Goal: Transaction & Acquisition: Purchase product/service

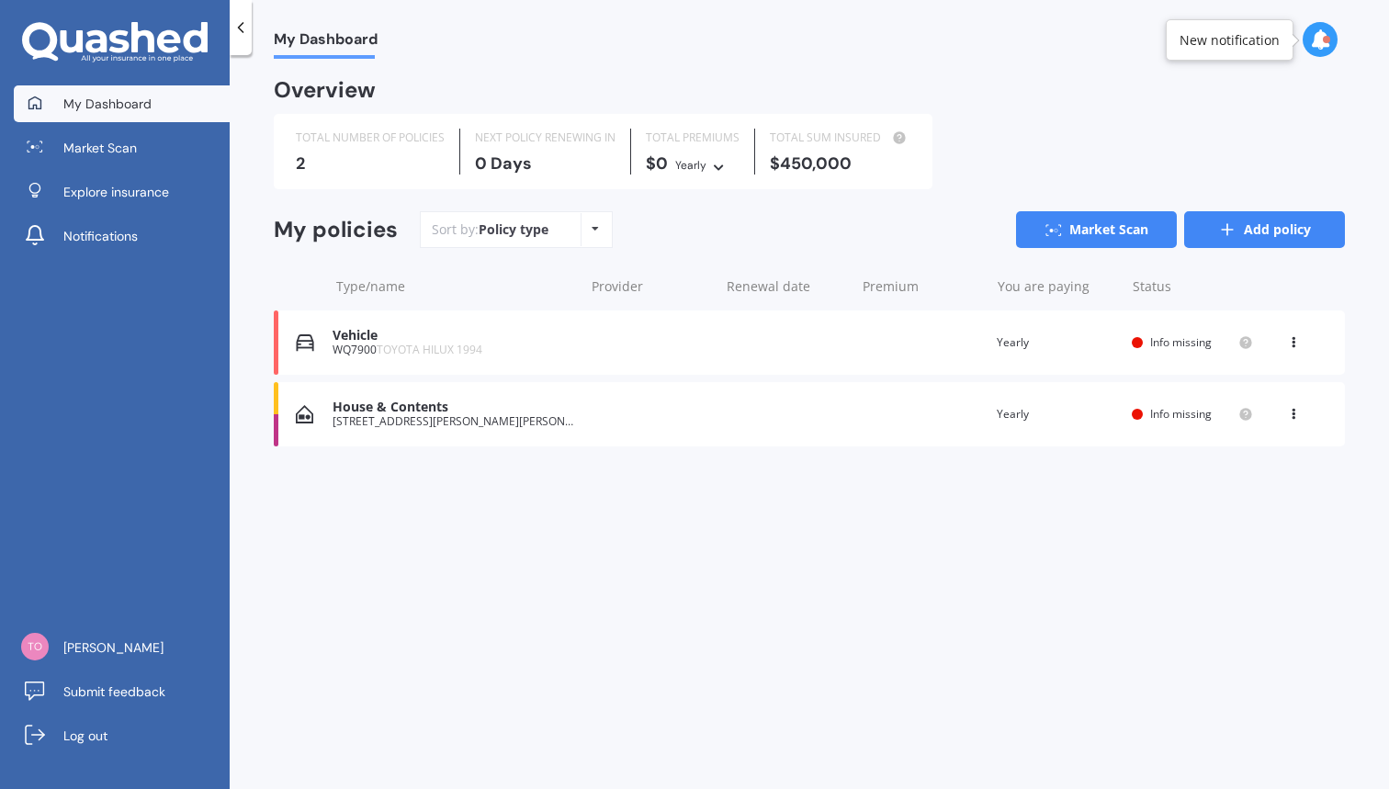
click at [1253, 224] on link "Add policy" at bounding box center [1265, 229] width 161 height 37
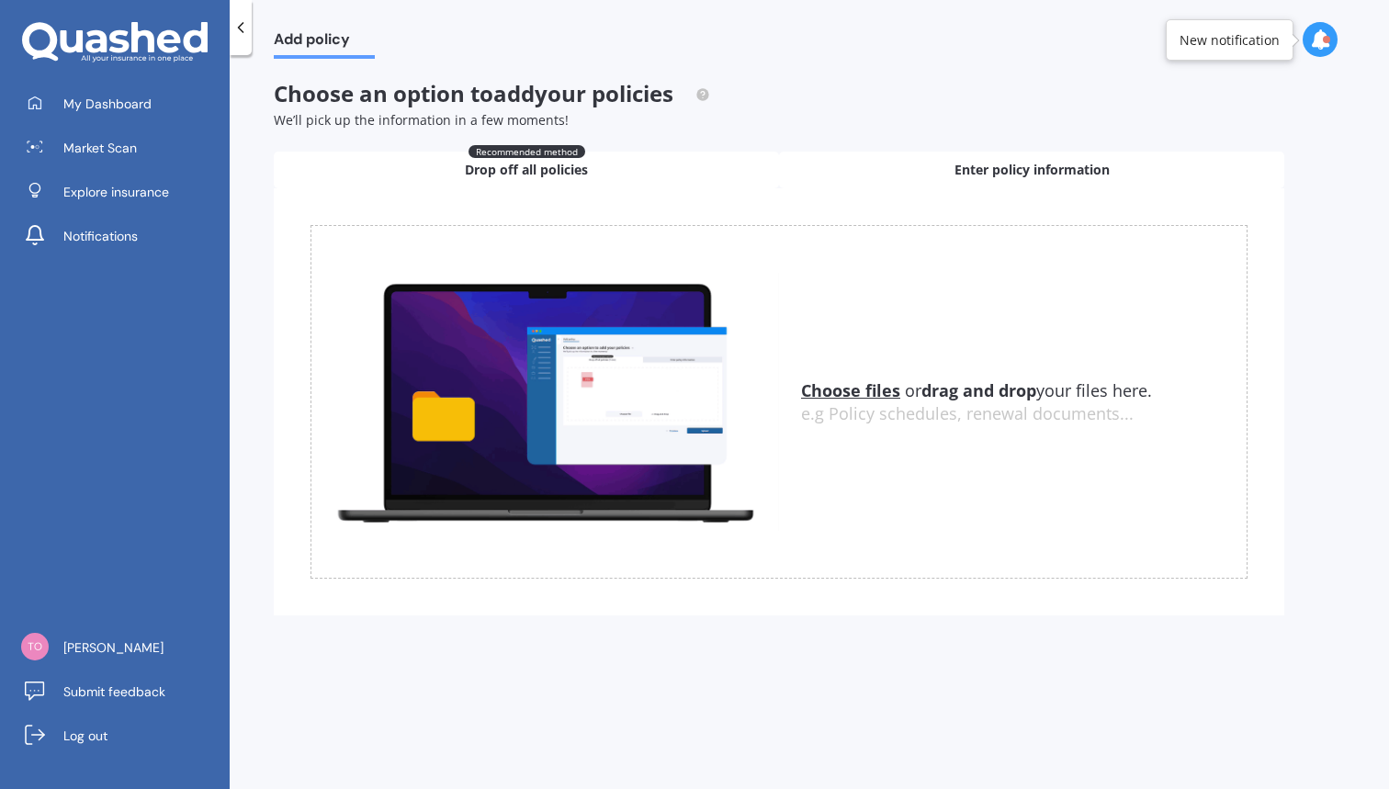
click at [913, 170] on div "Enter policy information" at bounding box center [1031, 170] width 505 height 37
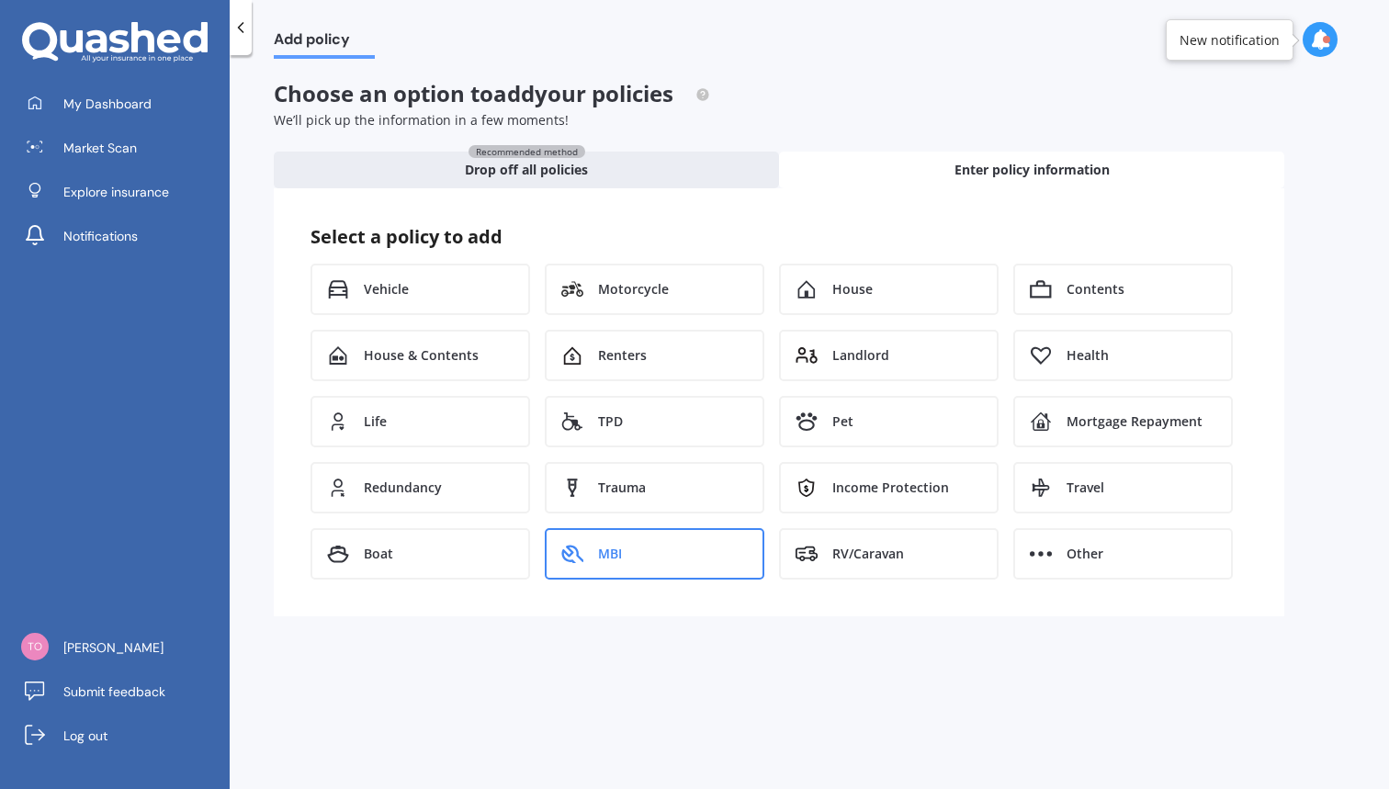
click at [722, 549] on div "MBI" at bounding box center [655, 553] width 220 height 51
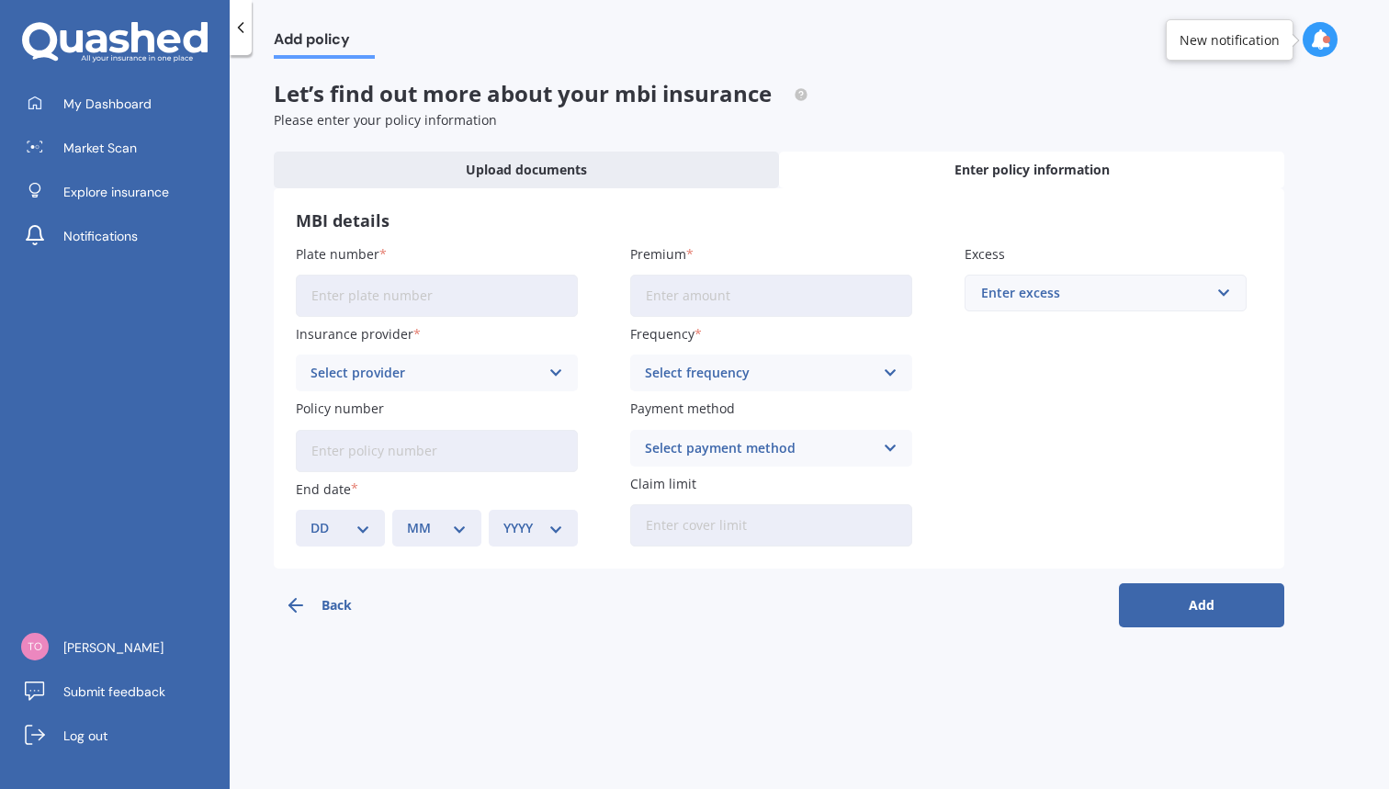
click at [410, 288] on input "Plate number" at bounding box center [437, 296] width 282 height 42
type input "GWQ676"
click at [652, 291] on input "Premium" at bounding box center [771, 296] width 282 height 42
type input "$1,679.00"
click at [488, 371] on div "Select provider" at bounding box center [425, 373] width 229 height 20
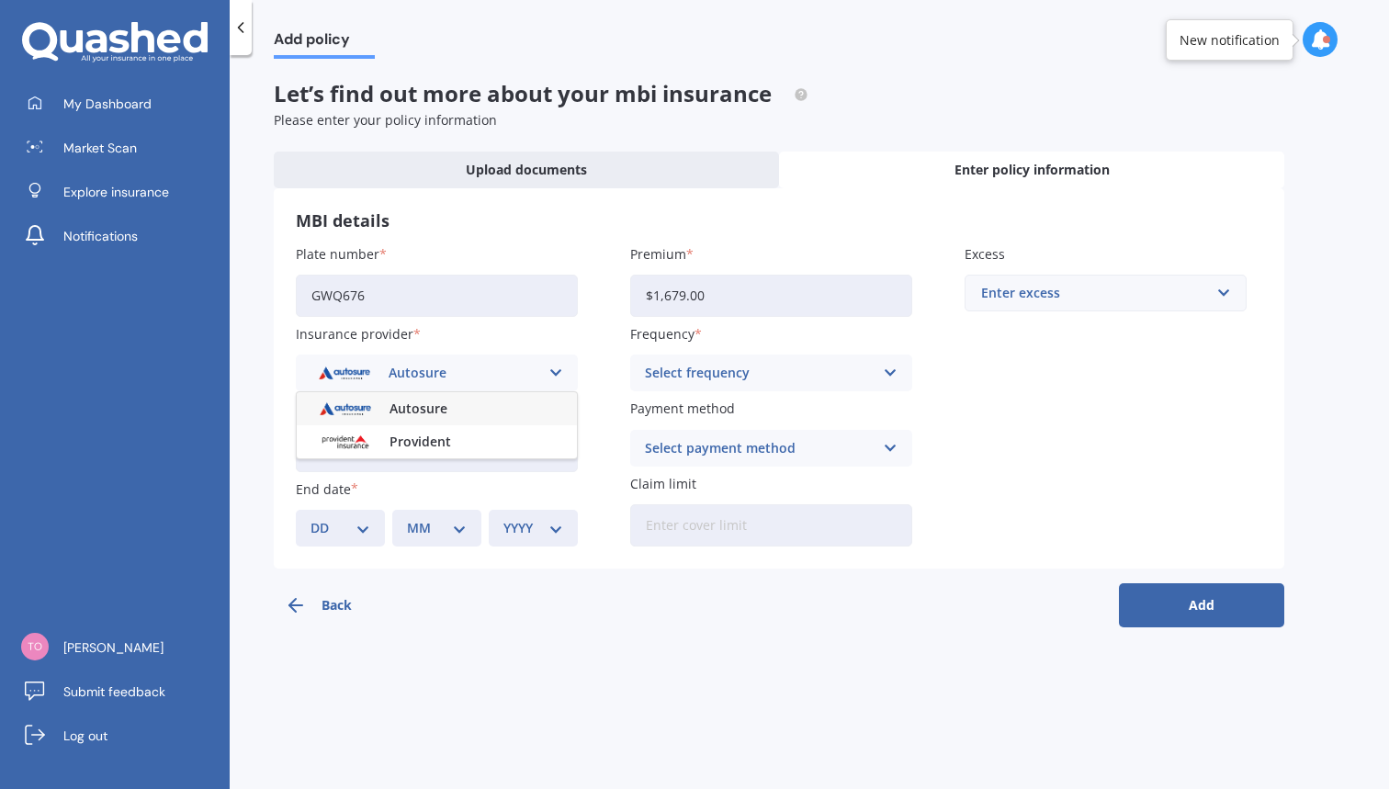
click at [418, 363] on div "Autosure" at bounding box center [425, 373] width 229 height 20
click at [418, 363] on div "Select provider" at bounding box center [425, 373] width 229 height 20
click at [395, 403] on span "Autosure" at bounding box center [419, 409] width 58 height 13
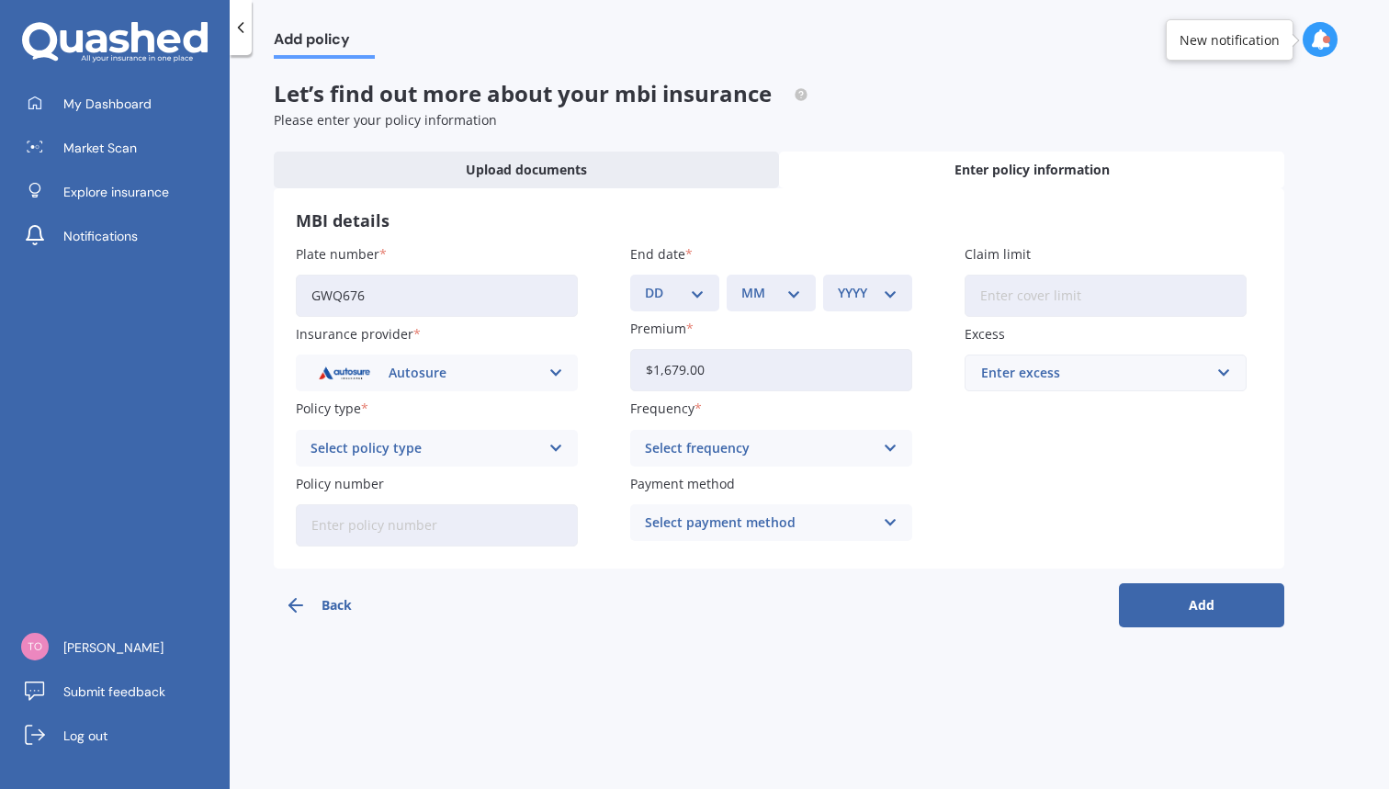
click at [476, 441] on div "Select policy type" at bounding box center [425, 448] width 229 height 20
click at [401, 516] on div "SmartCover" at bounding box center [437, 517] width 280 height 33
click at [244, 10] on div at bounding box center [241, 27] width 22 height 55
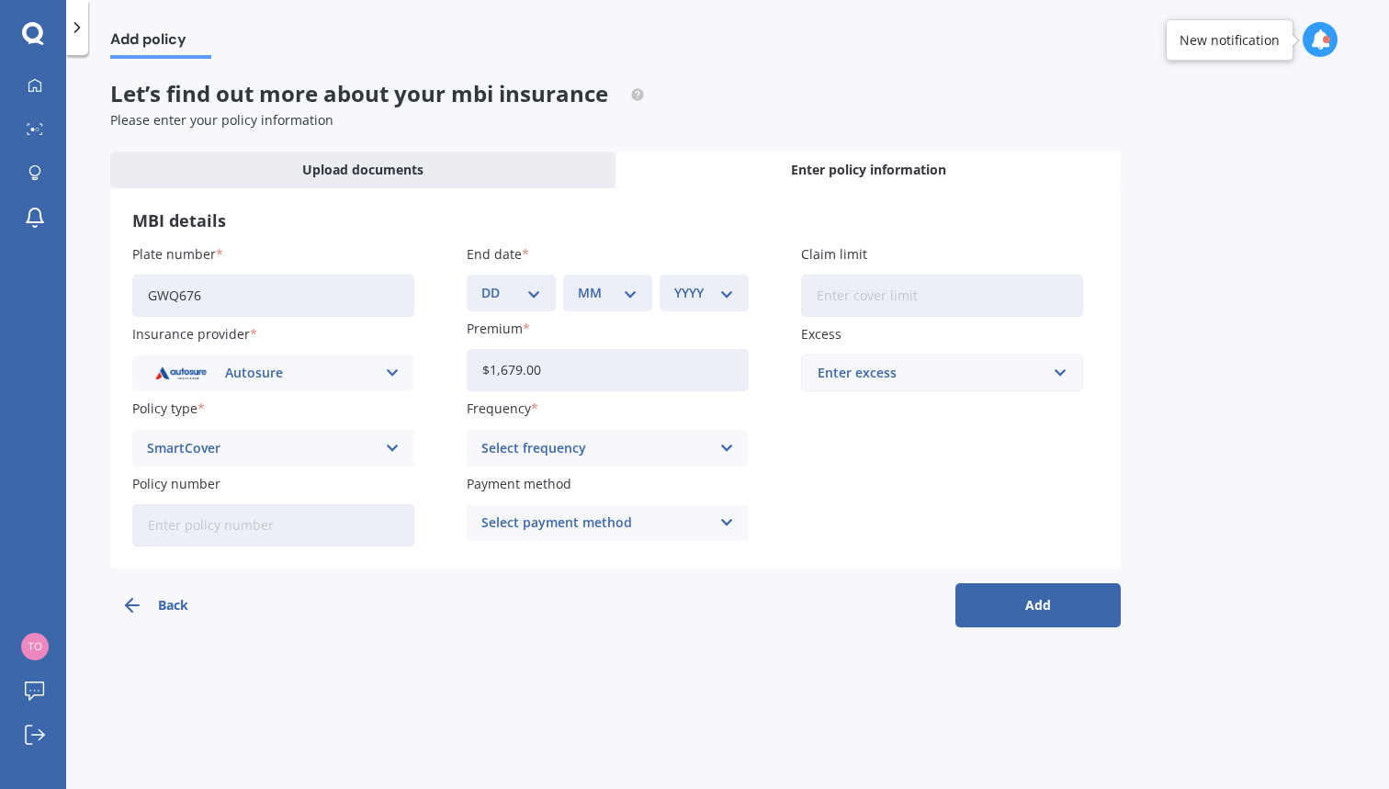
click at [77, 23] on icon at bounding box center [77, 27] width 18 height 18
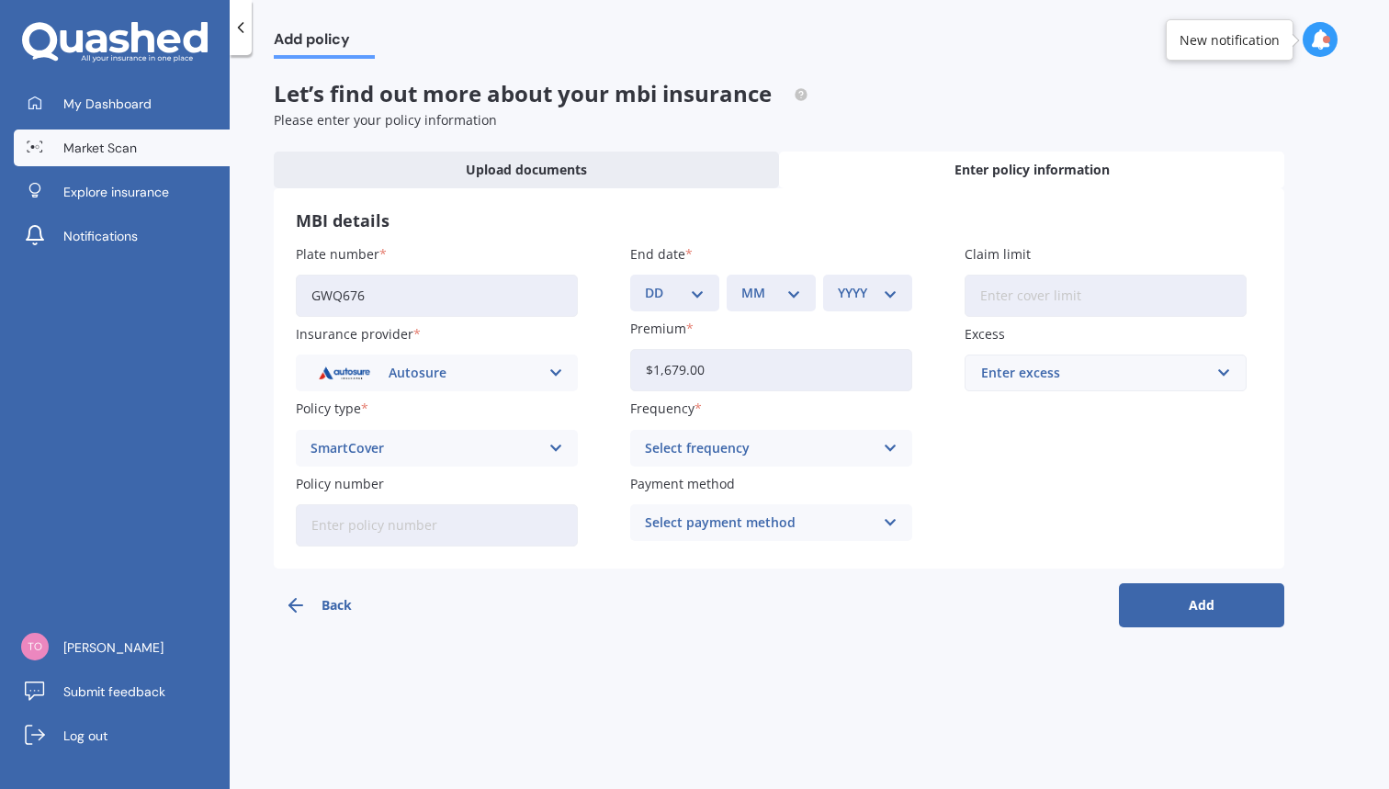
click at [111, 130] on link "Market Scan" at bounding box center [122, 148] width 216 height 37
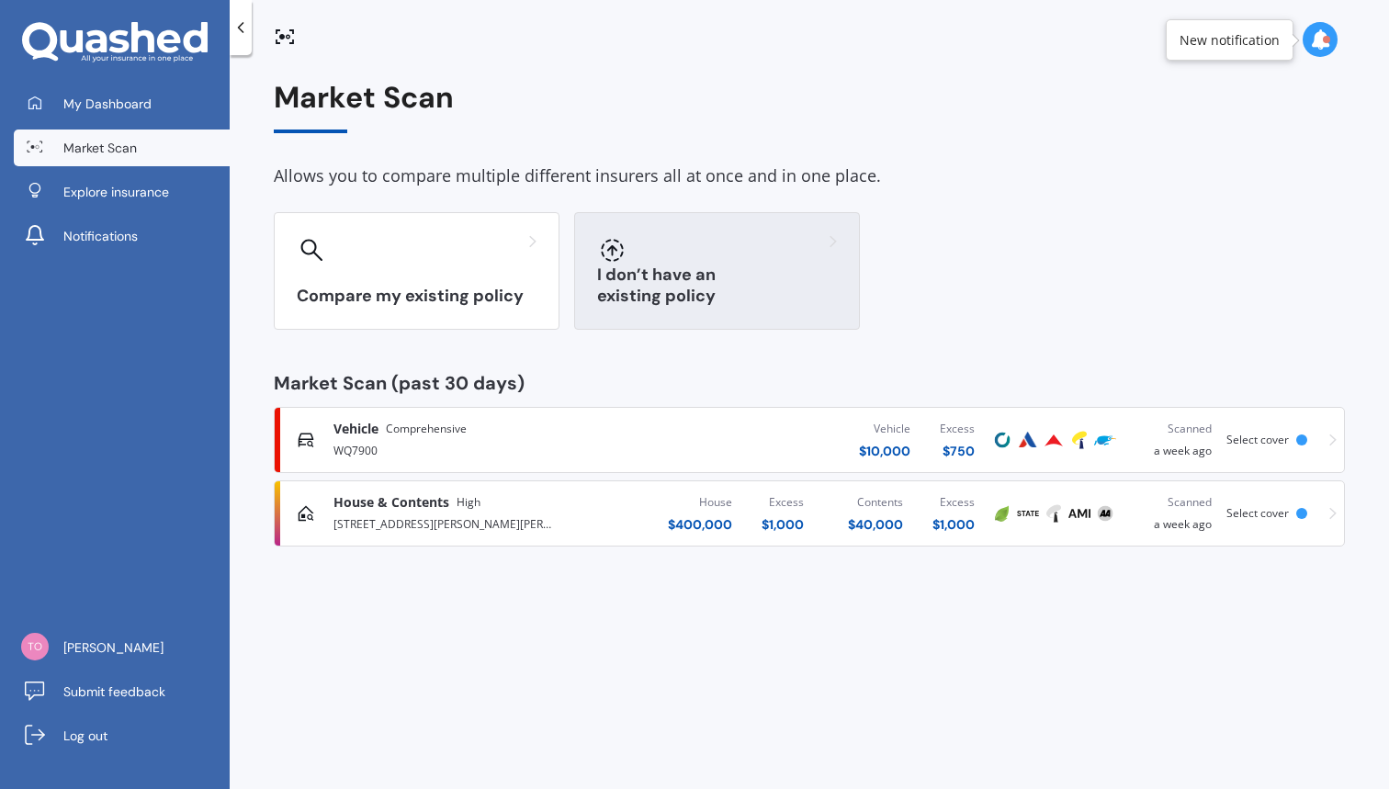
click at [765, 290] on h3 "I don’t have an existing policy" at bounding box center [717, 286] width 240 height 42
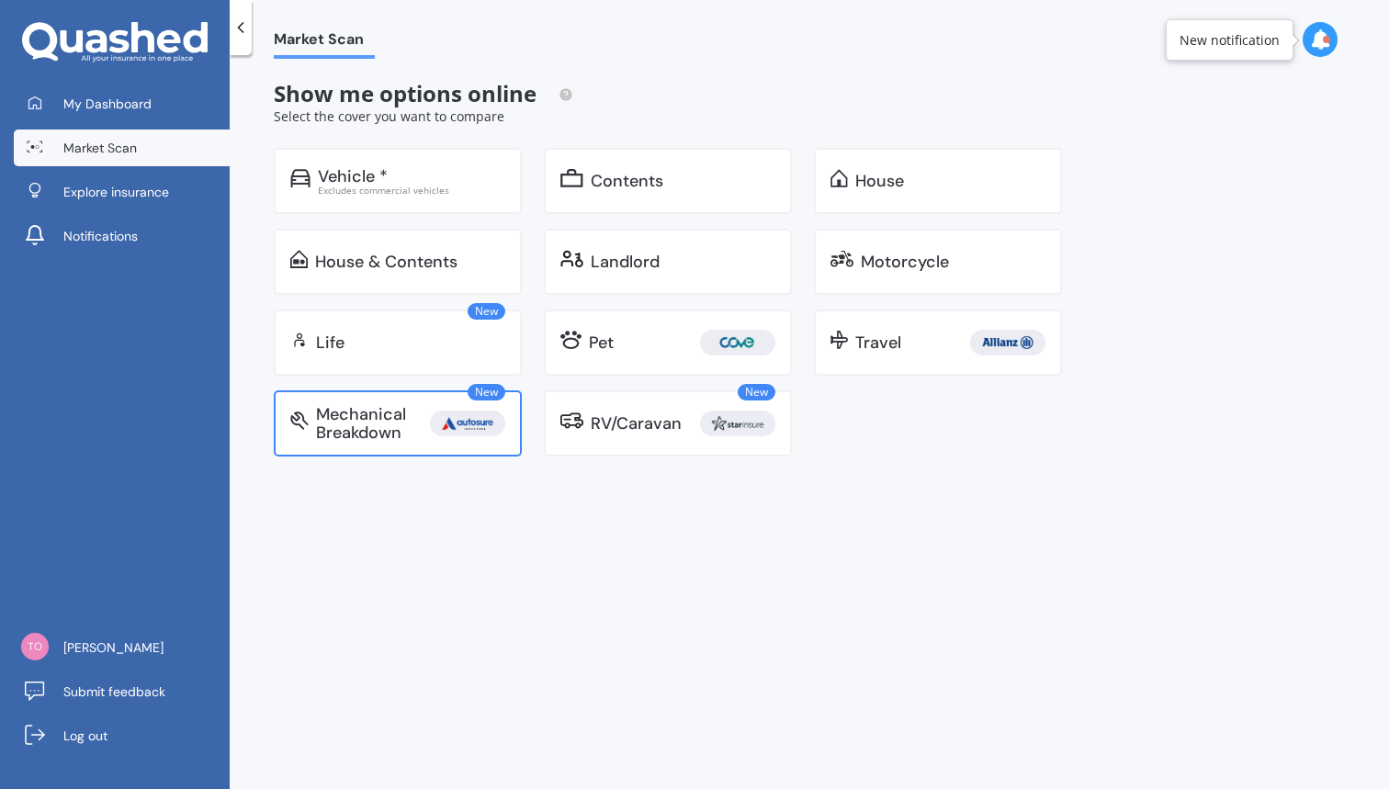
click at [444, 437] on div "Mechanical Breakdown" at bounding box center [410, 423] width 189 height 37
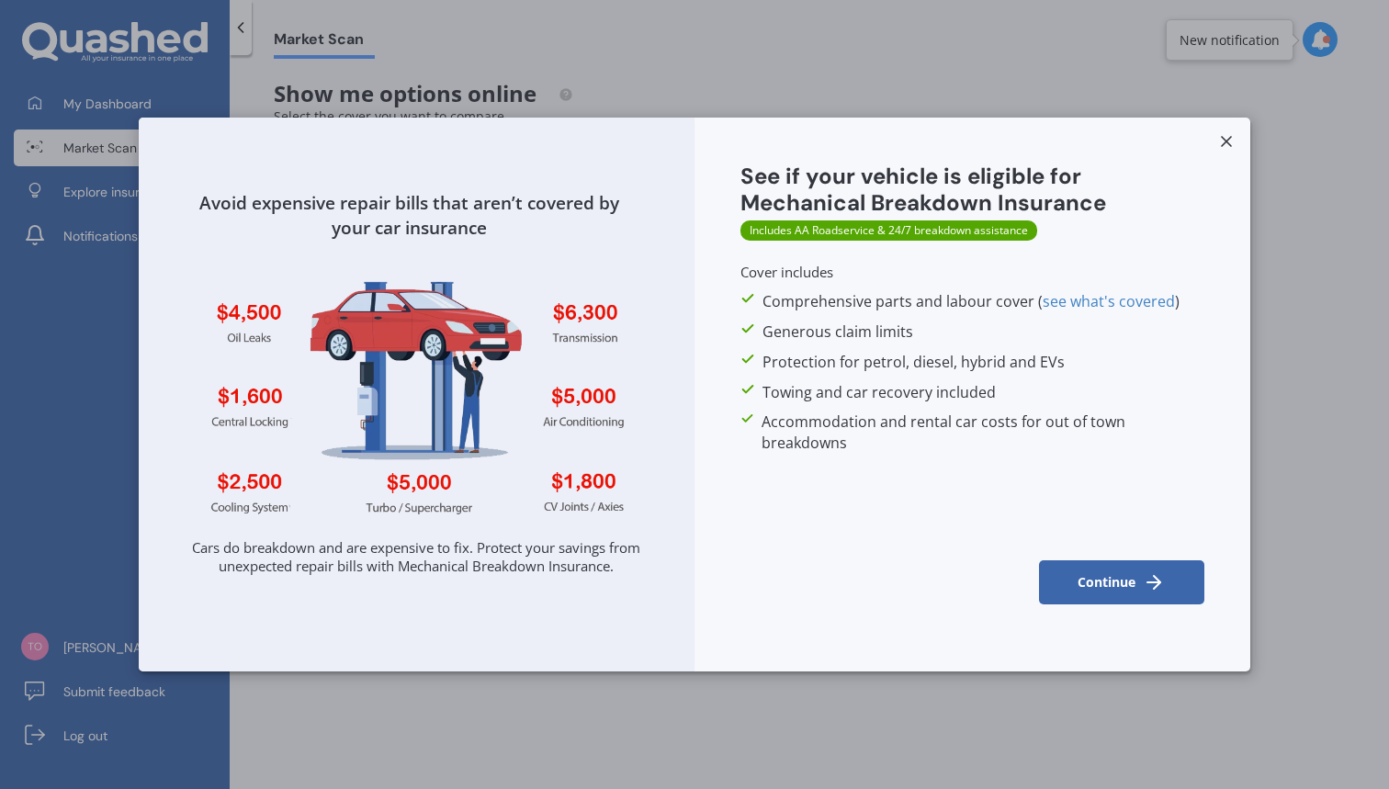
click at [1127, 590] on button "Continue" at bounding box center [1121, 583] width 165 height 44
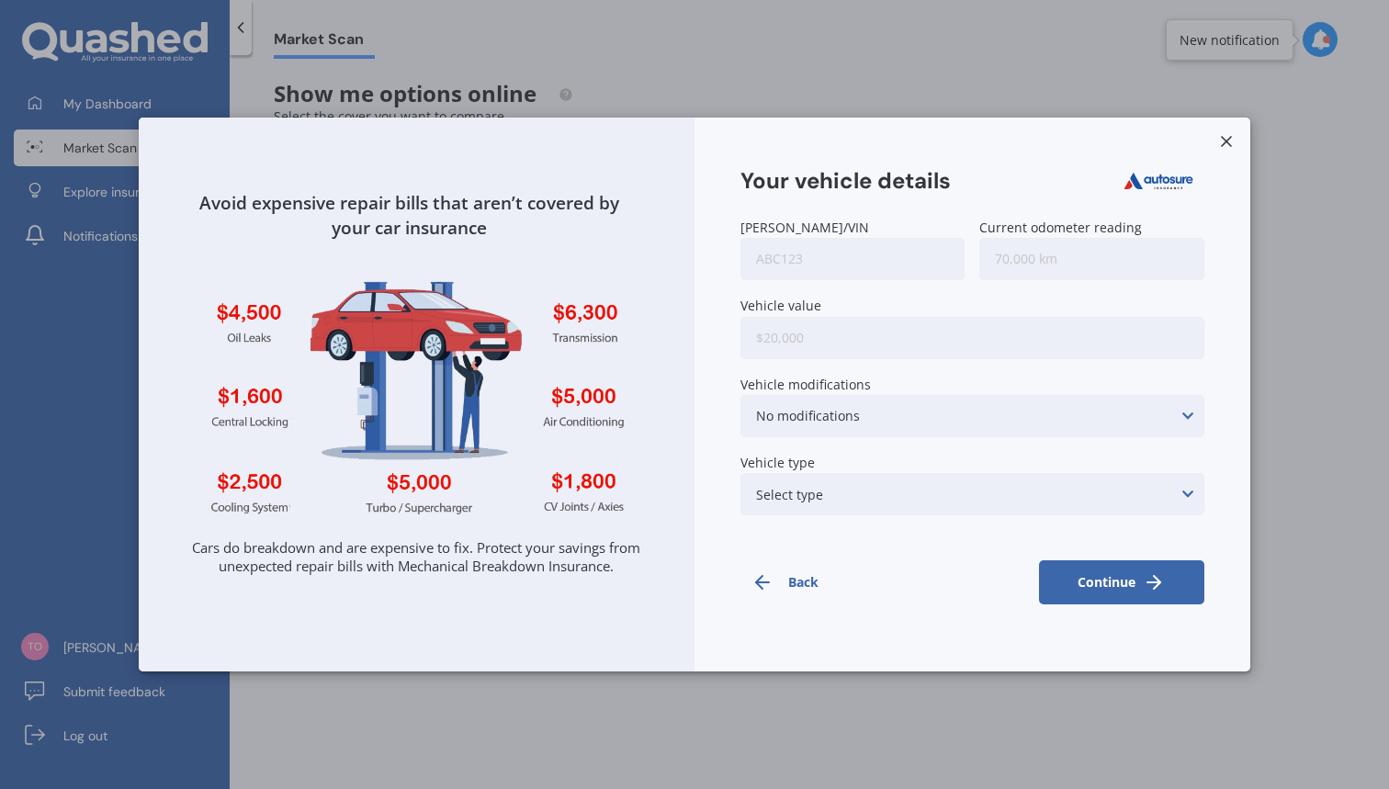
click at [811, 260] on input "[PERSON_NAME]/VIN" at bounding box center [853, 259] width 224 height 42
type input "GWQ676"
click at [1014, 275] on input "Current odometer reading" at bounding box center [1092, 259] width 224 height 42
type input "80,000"
click at [924, 346] on input "Vehicle value" at bounding box center [973, 337] width 464 height 42
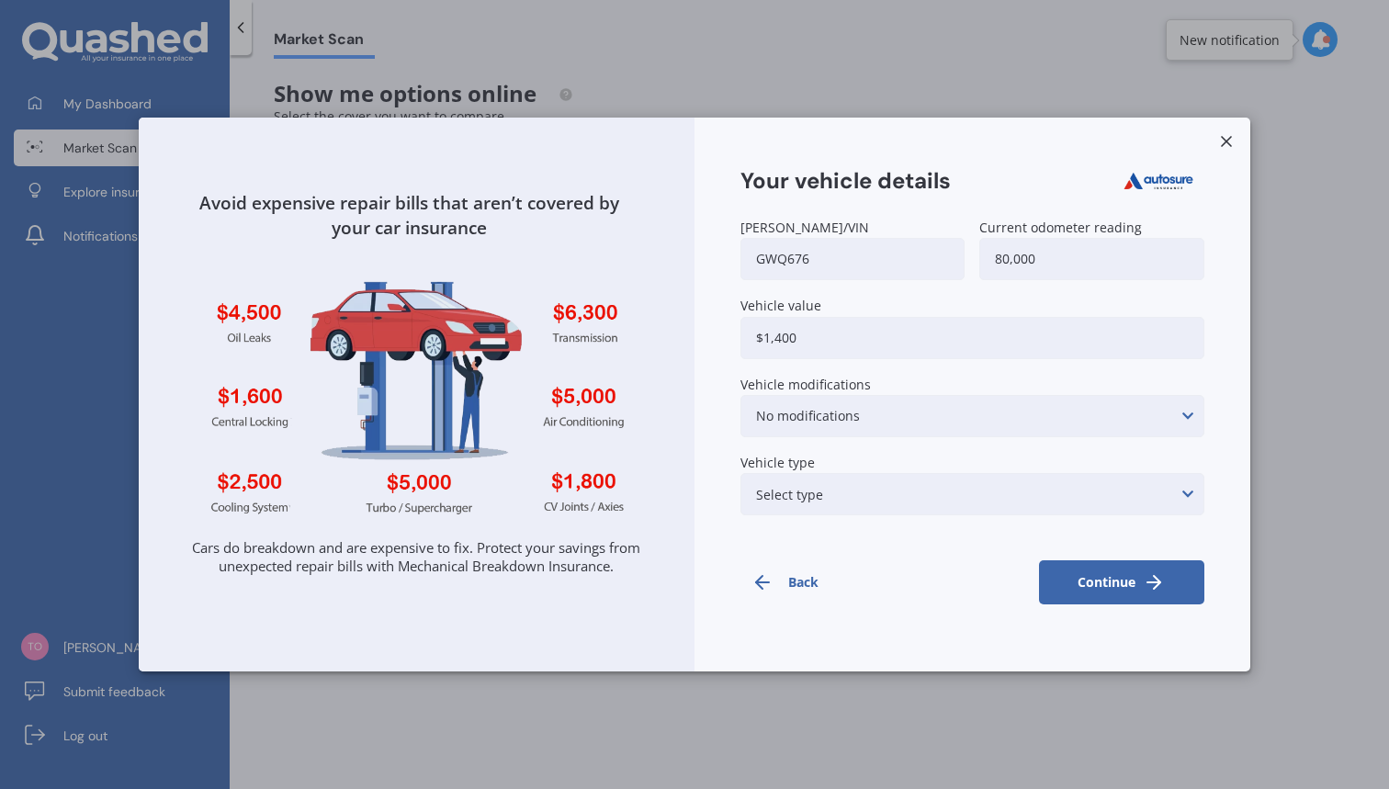
type input "$14,000"
click at [893, 417] on div "No modifications Suspension modifications Air intake/air filter/intake ducting …" at bounding box center [973, 416] width 464 height 42
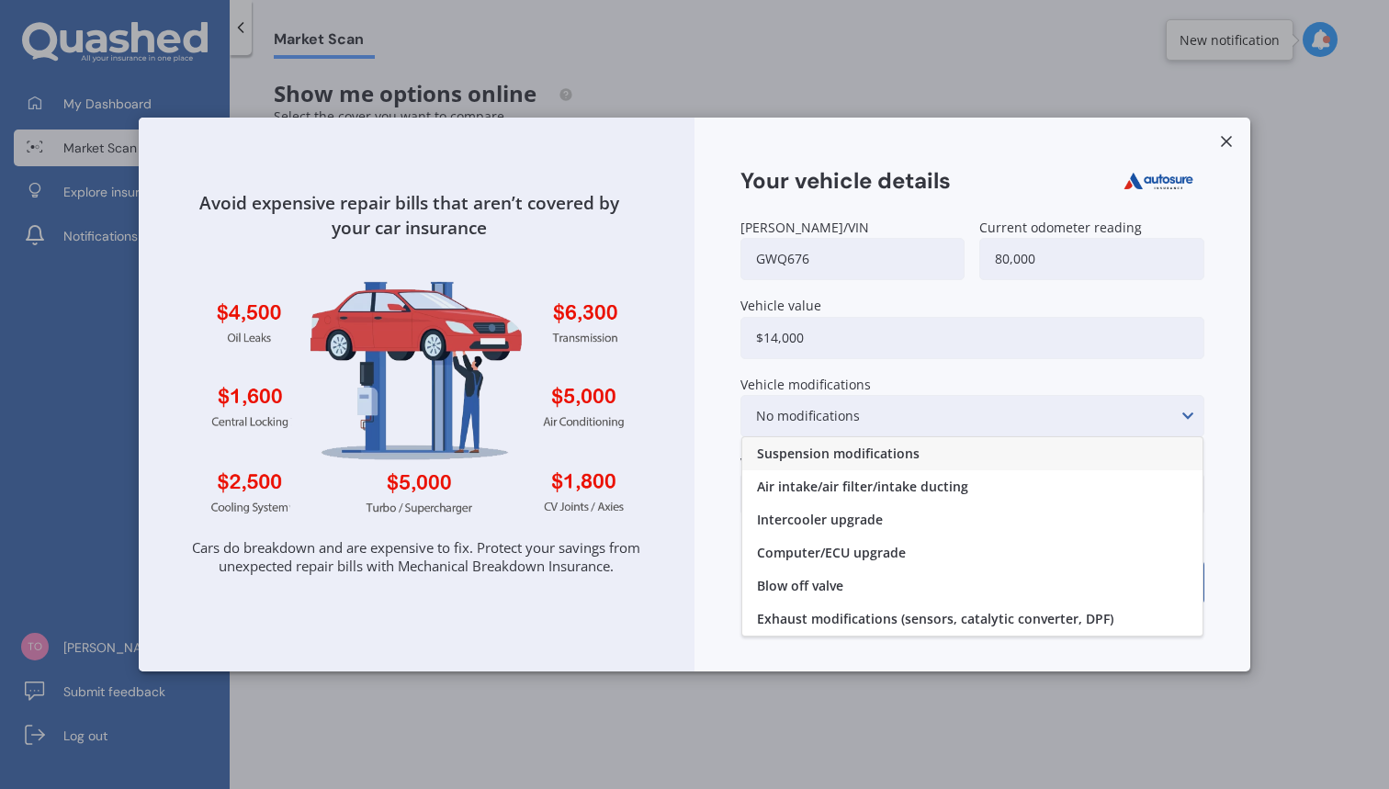
click at [893, 417] on div "No modifications Suspension modifications Air intake/air filter/intake ducting …" at bounding box center [973, 416] width 464 height 42
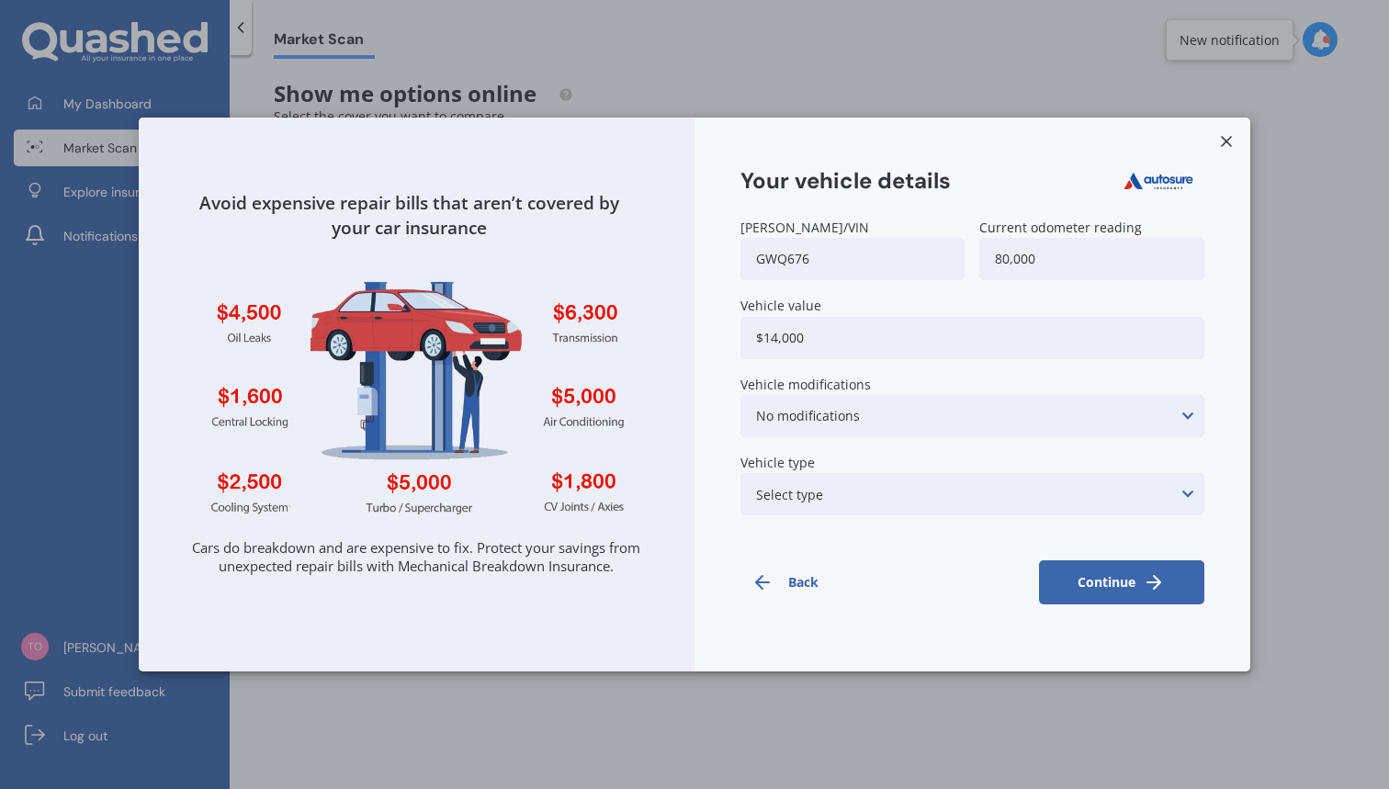
click at [864, 491] on div "Select type None of the below Electric Hybrid Turbo/Supercharged or Rotary" at bounding box center [973, 494] width 464 height 42
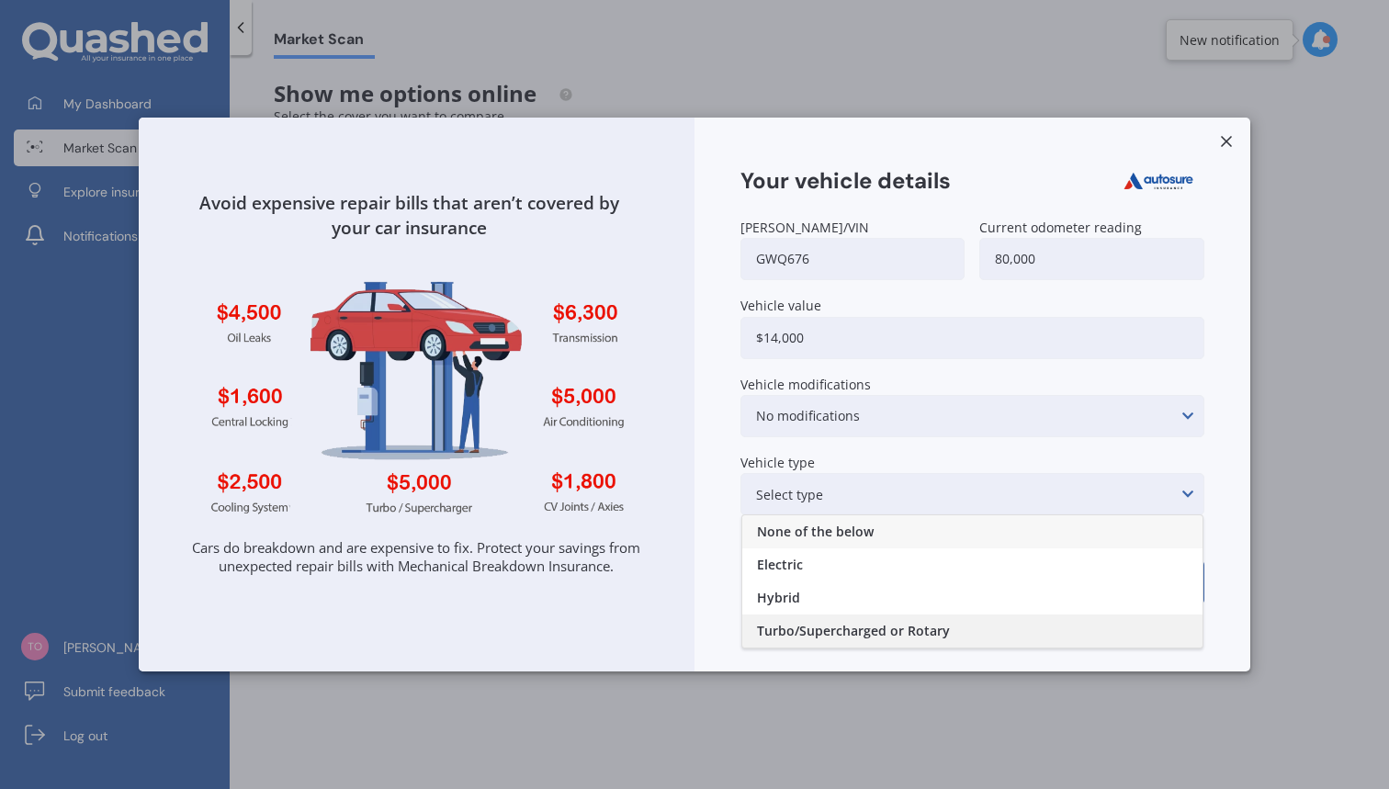
click at [855, 626] on span "Turbo/Supercharged or Rotary" at bounding box center [853, 631] width 193 height 13
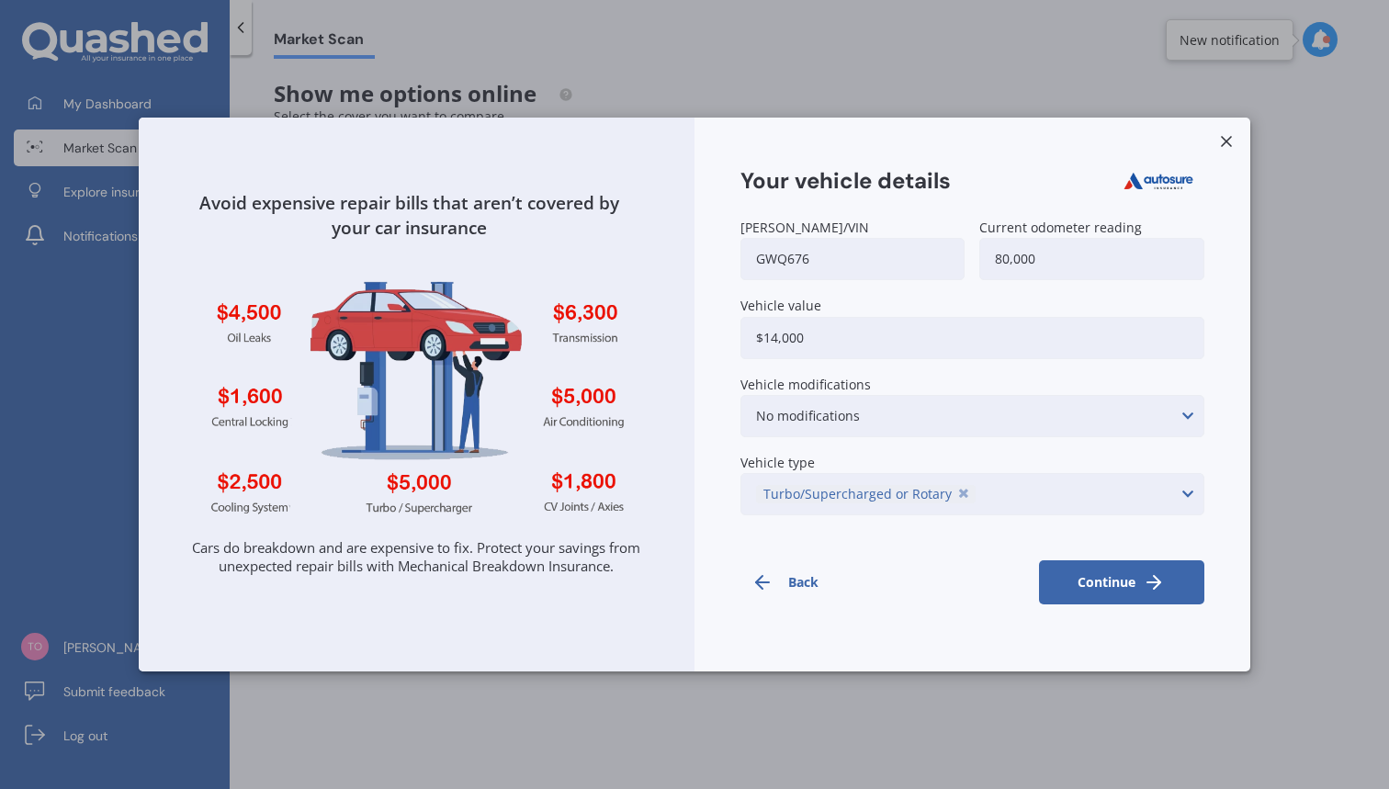
click at [1125, 574] on button "Continue" at bounding box center [1121, 583] width 165 height 44
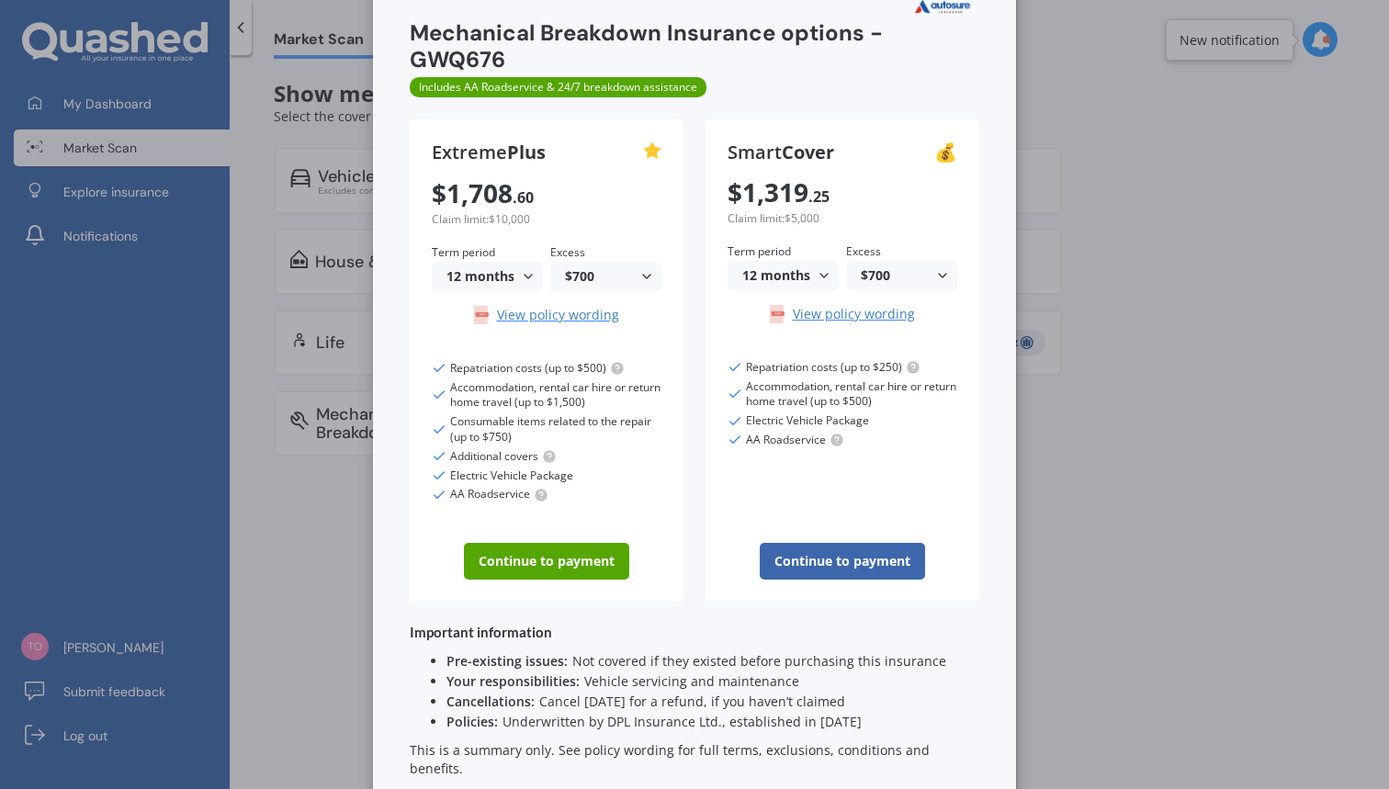
scroll to position [68, 0]
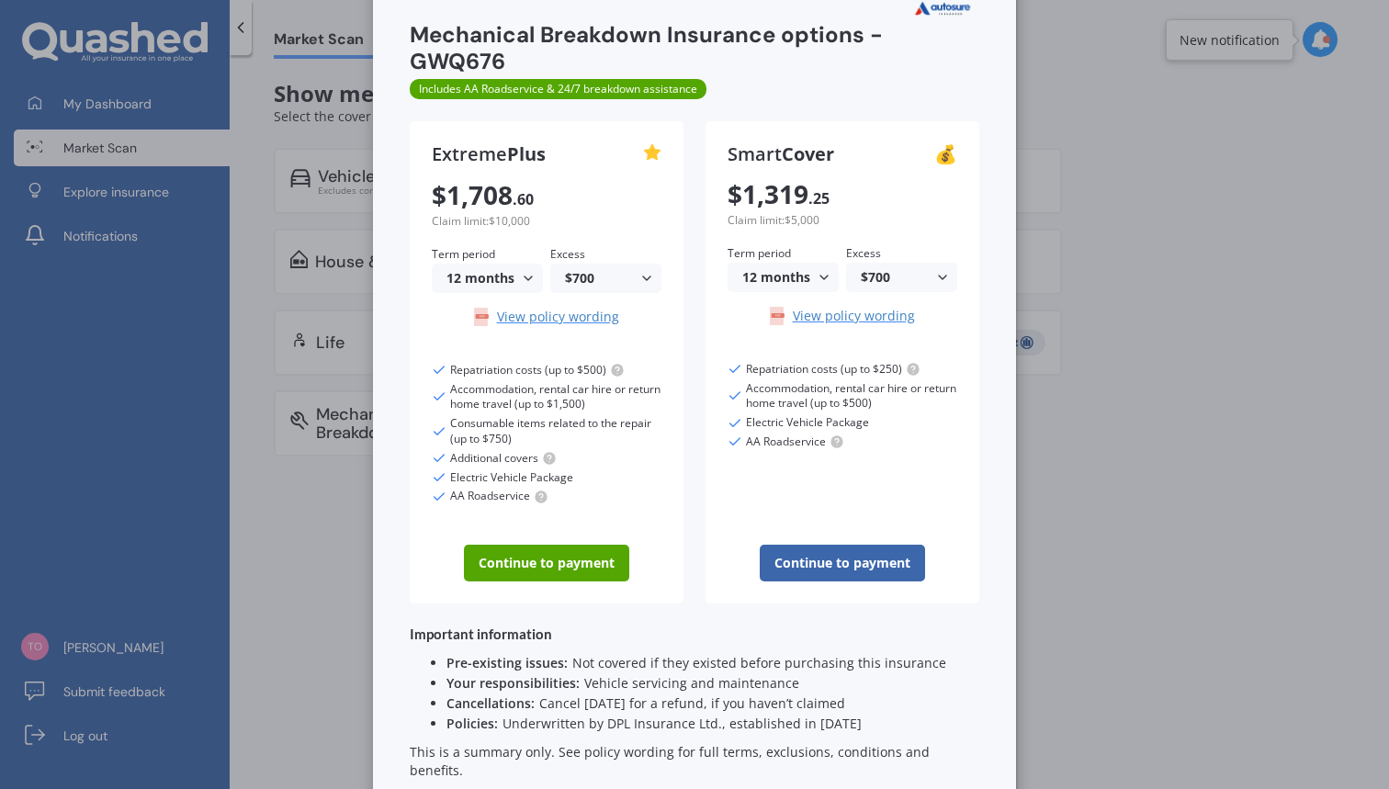
click at [746, 275] on div "12 months" at bounding box center [780, 277] width 74 height 13
click at [745, 346] on span "24 months" at bounding box center [775, 348] width 65 height 17
click at [870, 283] on div "$700" at bounding box center [898, 277] width 74 height 13
click at [870, 340] on span "$350" at bounding box center [876, 348] width 29 height 17
click at [868, 278] on div "$350" at bounding box center [898, 277] width 74 height 13
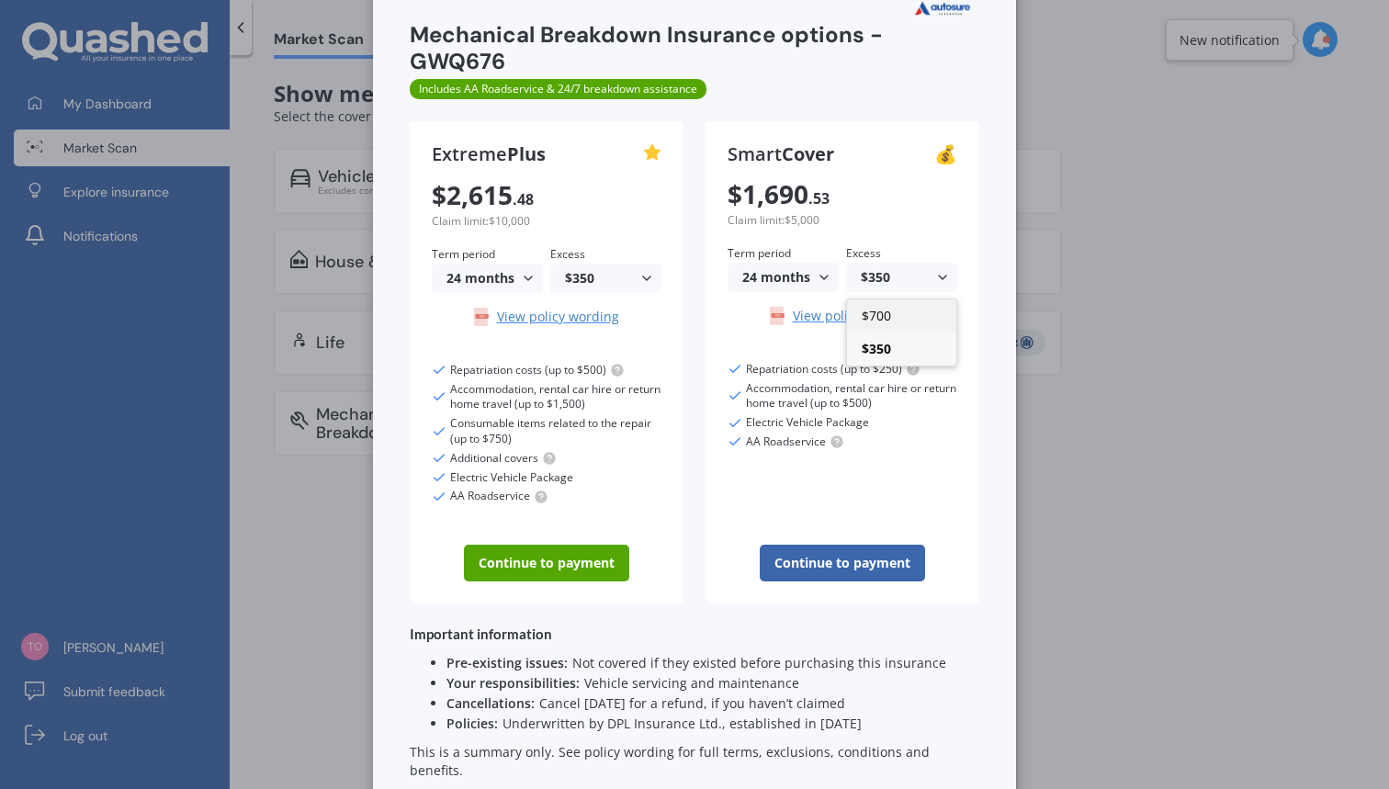
click at [873, 316] on span "$700" at bounding box center [876, 315] width 29 height 17
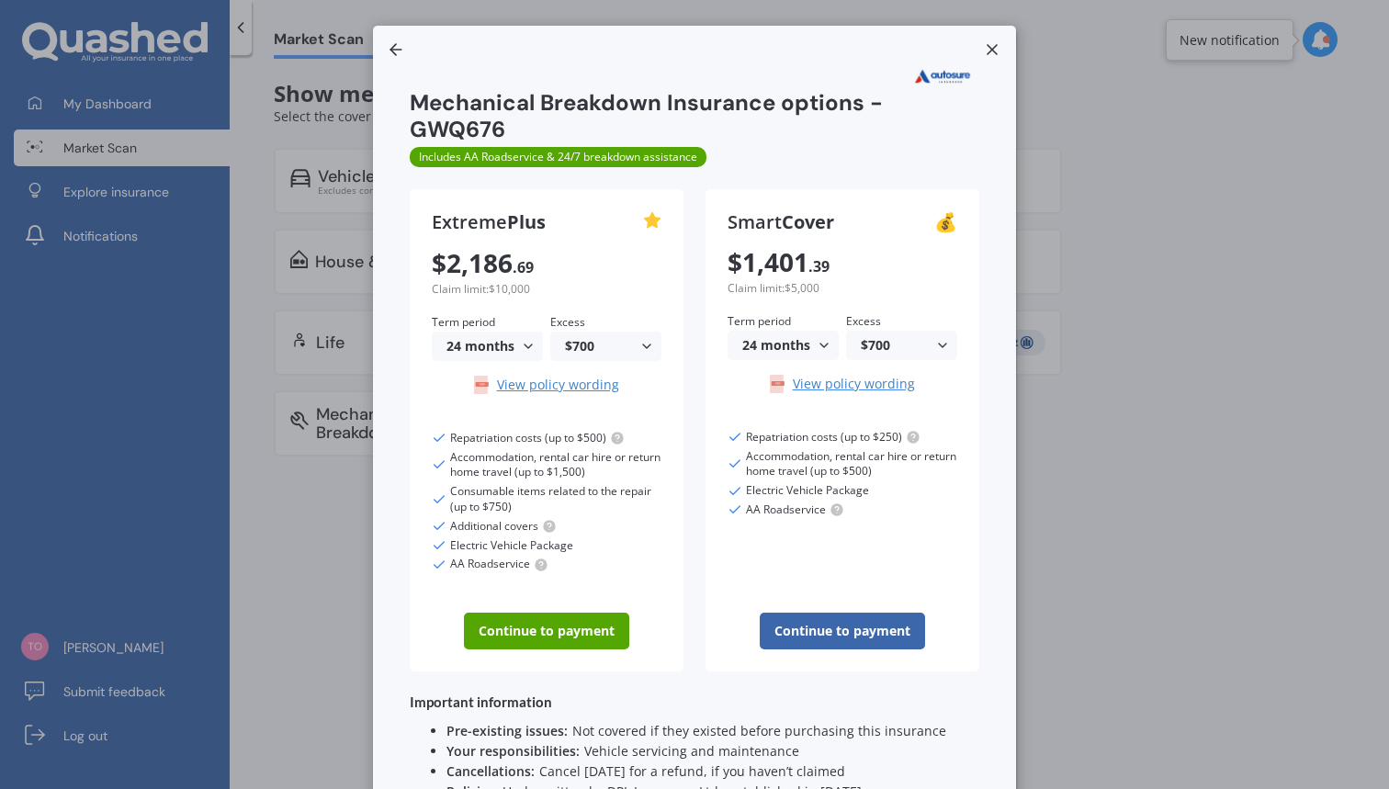
scroll to position [0, 0]
click at [989, 51] on line at bounding box center [992, 49] width 9 height 9
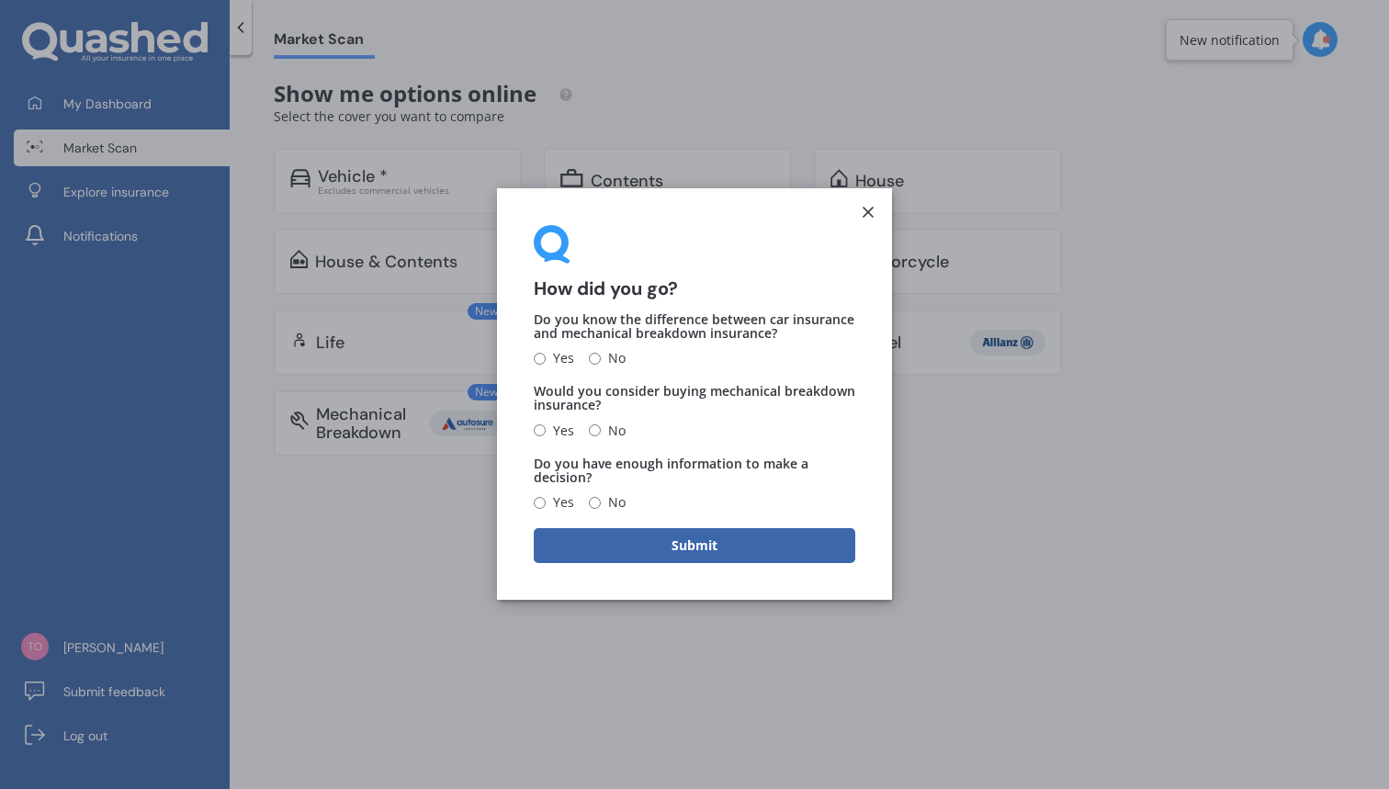
click at [863, 215] on icon at bounding box center [868, 212] width 18 height 18
